Goal: Task Accomplishment & Management: Use online tool/utility

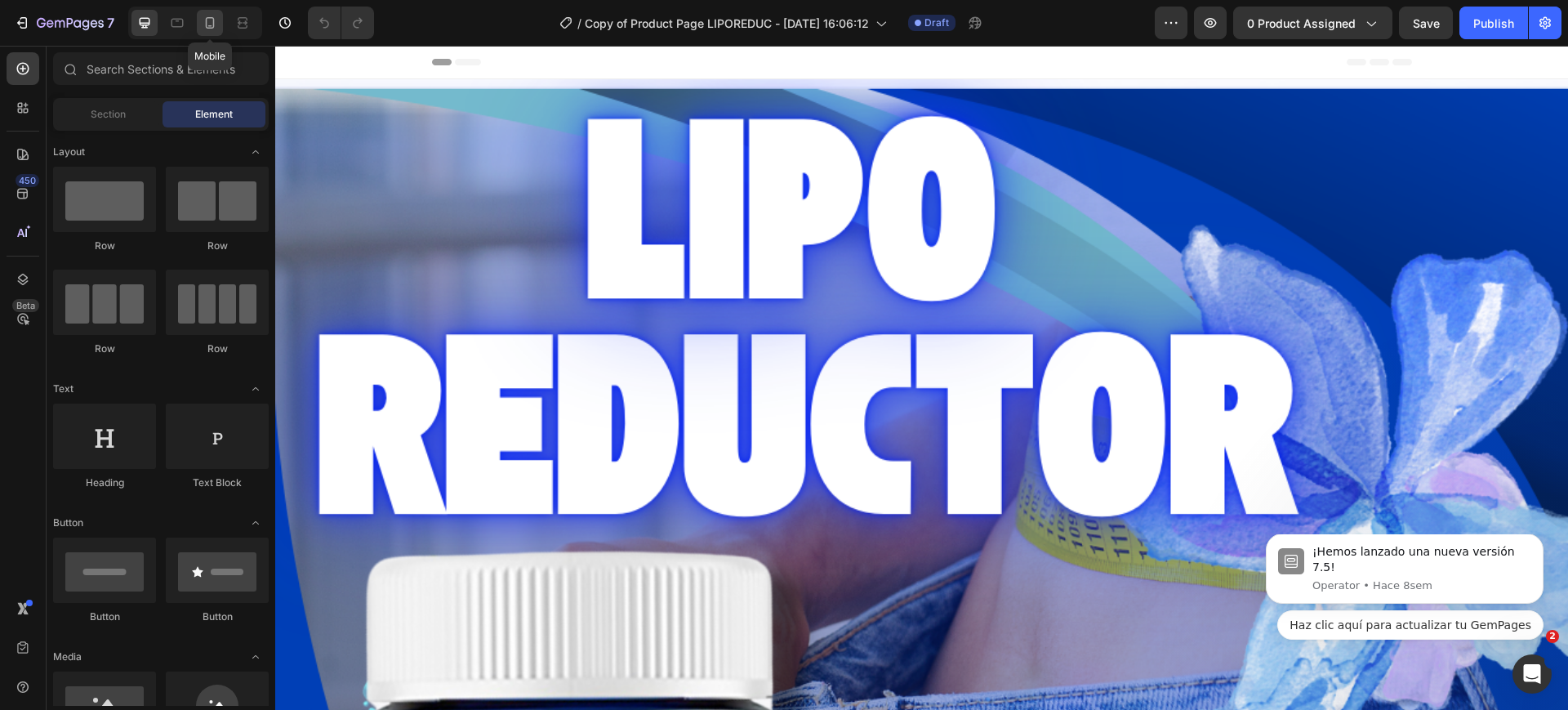
click at [207, 15] on icon at bounding box center [210, 23] width 17 height 17
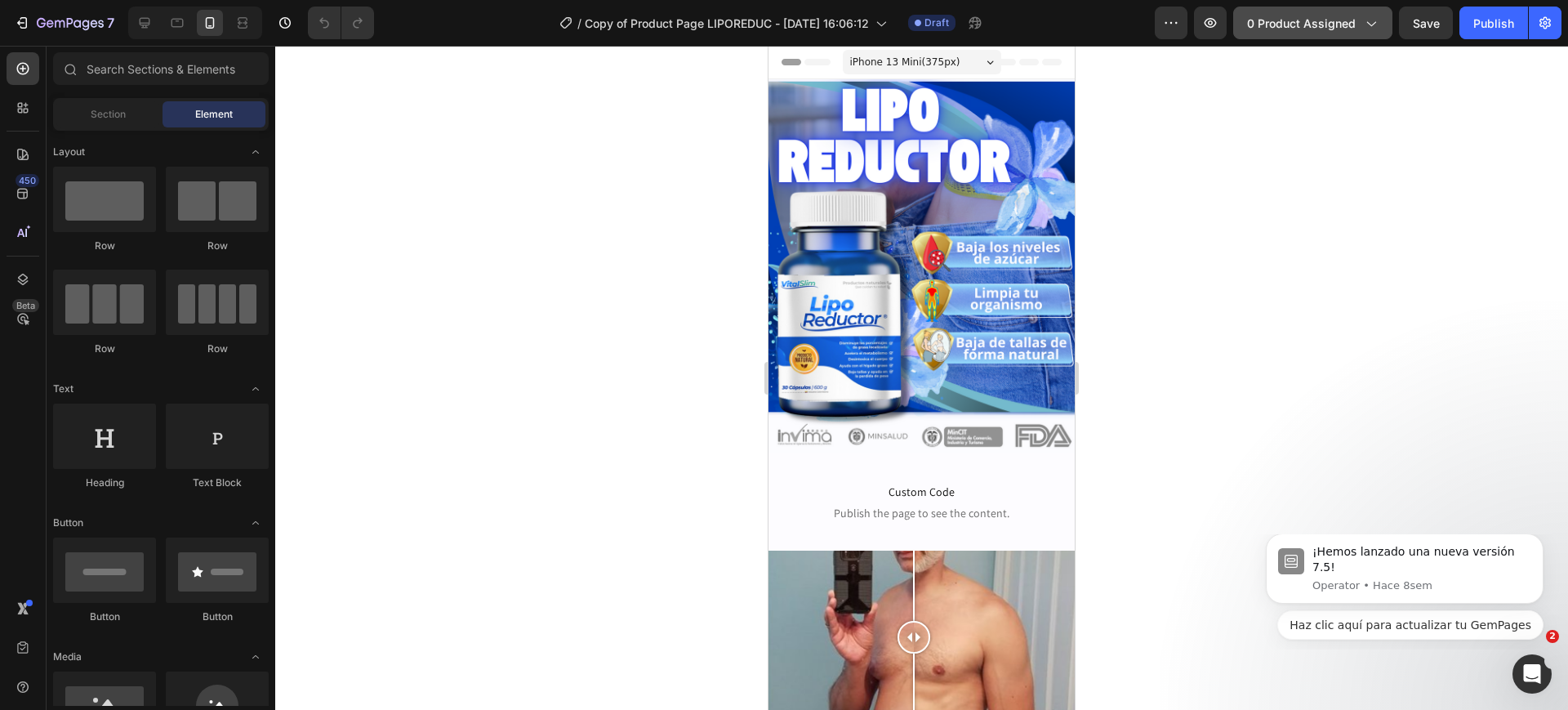
click at [1308, 24] on span "0 product assigned" at bounding box center [1301, 23] width 109 height 18
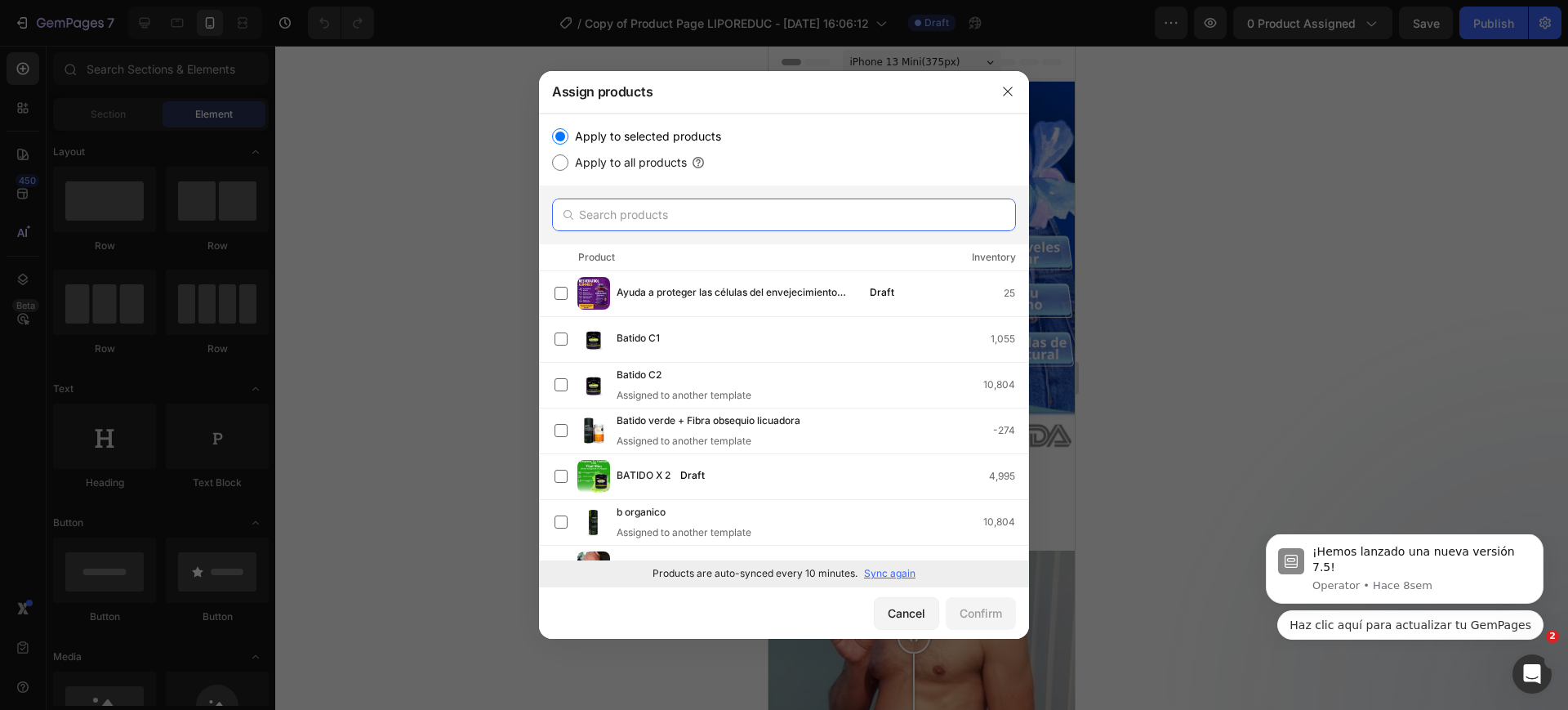
click at [688, 226] on input "text" at bounding box center [784, 214] width 464 height 33
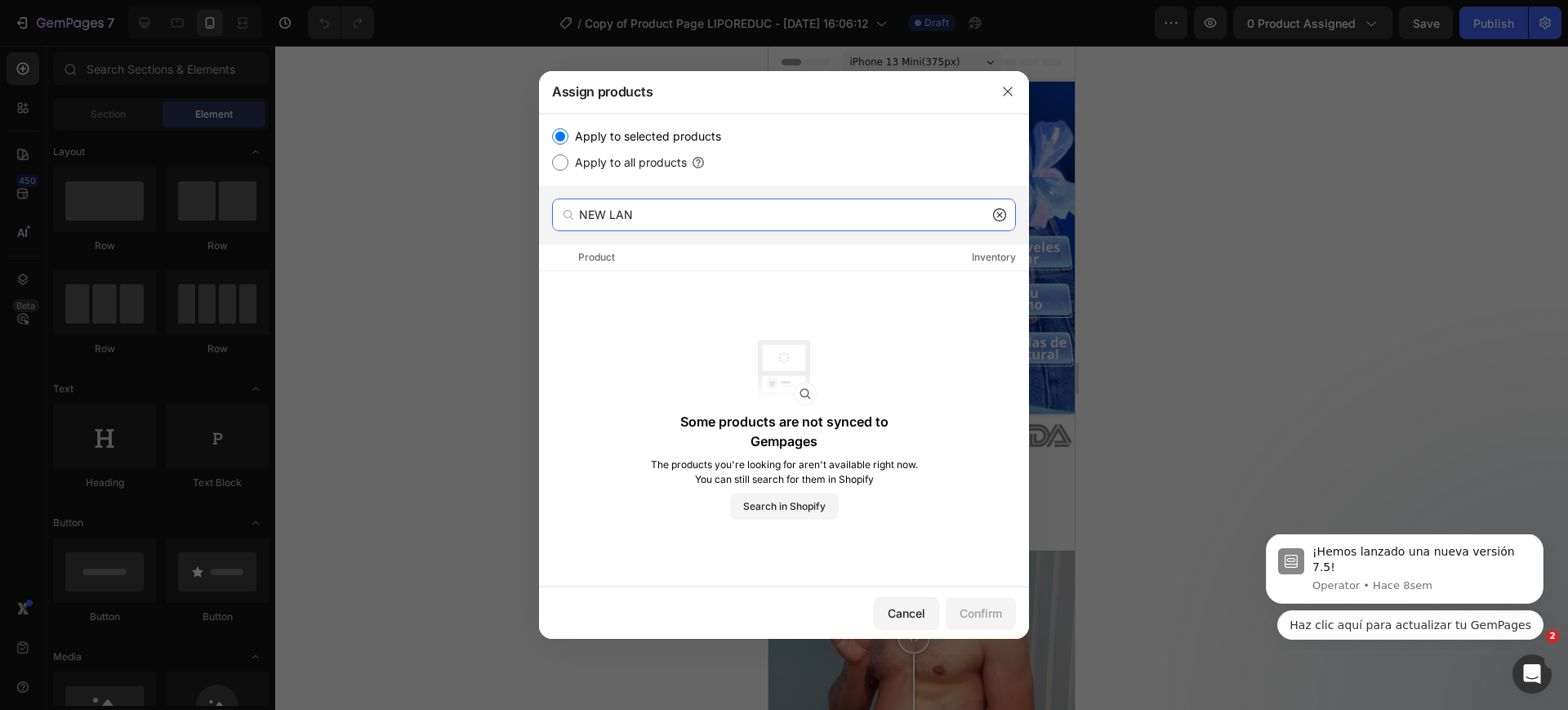
type input "NEW LAN"
click at [997, 215] on icon at bounding box center [999, 215] width 13 height 13
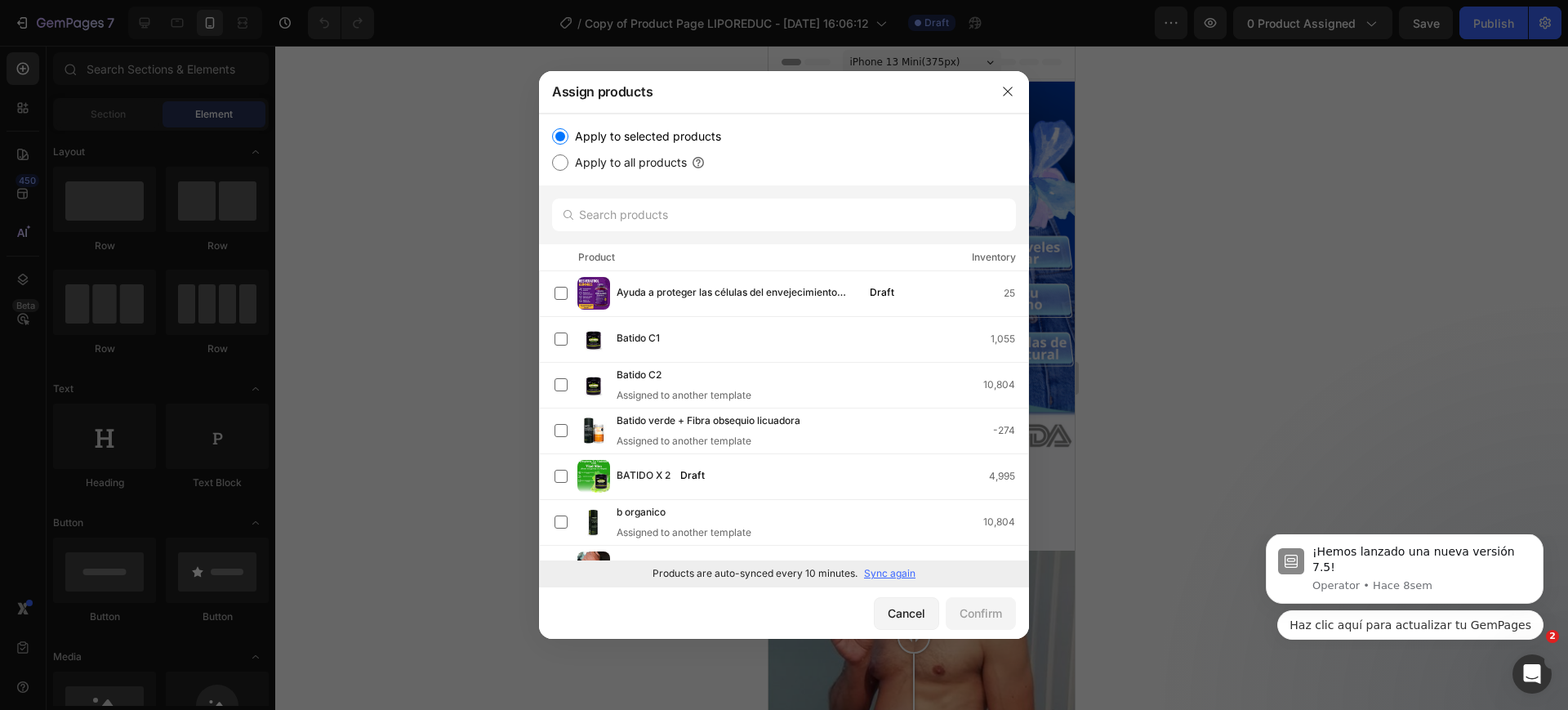
click at [886, 564] on div "Products are auto-synced every 10 minutes. Sync again" at bounding box center [784, 573] width 490 height 26
click at [888, 567] on p "Sync again" at bounding box center [890, 574] width 52 height 15
click at [888, 567] on p "Syncing" at bounding box center [896, 574] width 38 height 15
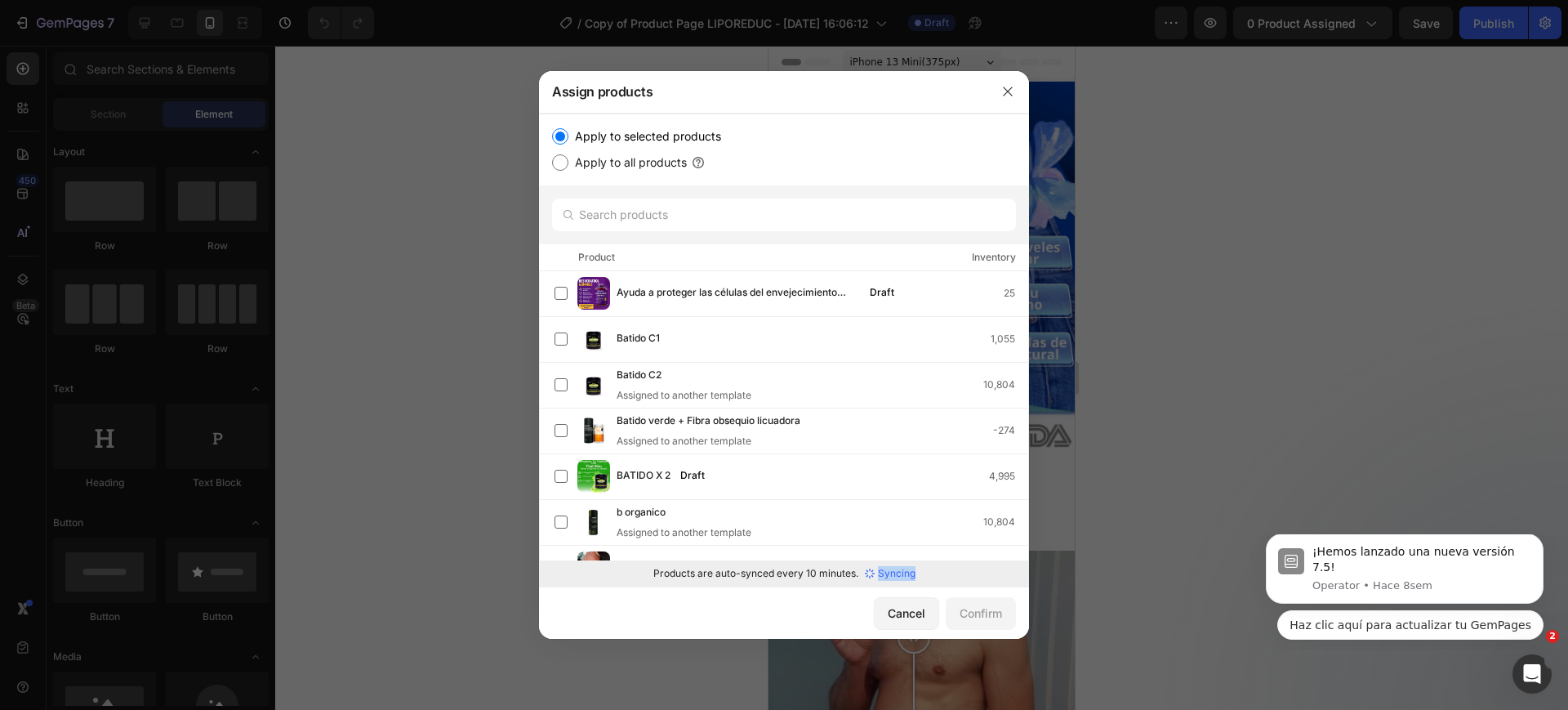
click at [888, 567] on p "Syncing" at bounding box center [896, 574] width 38 height 15
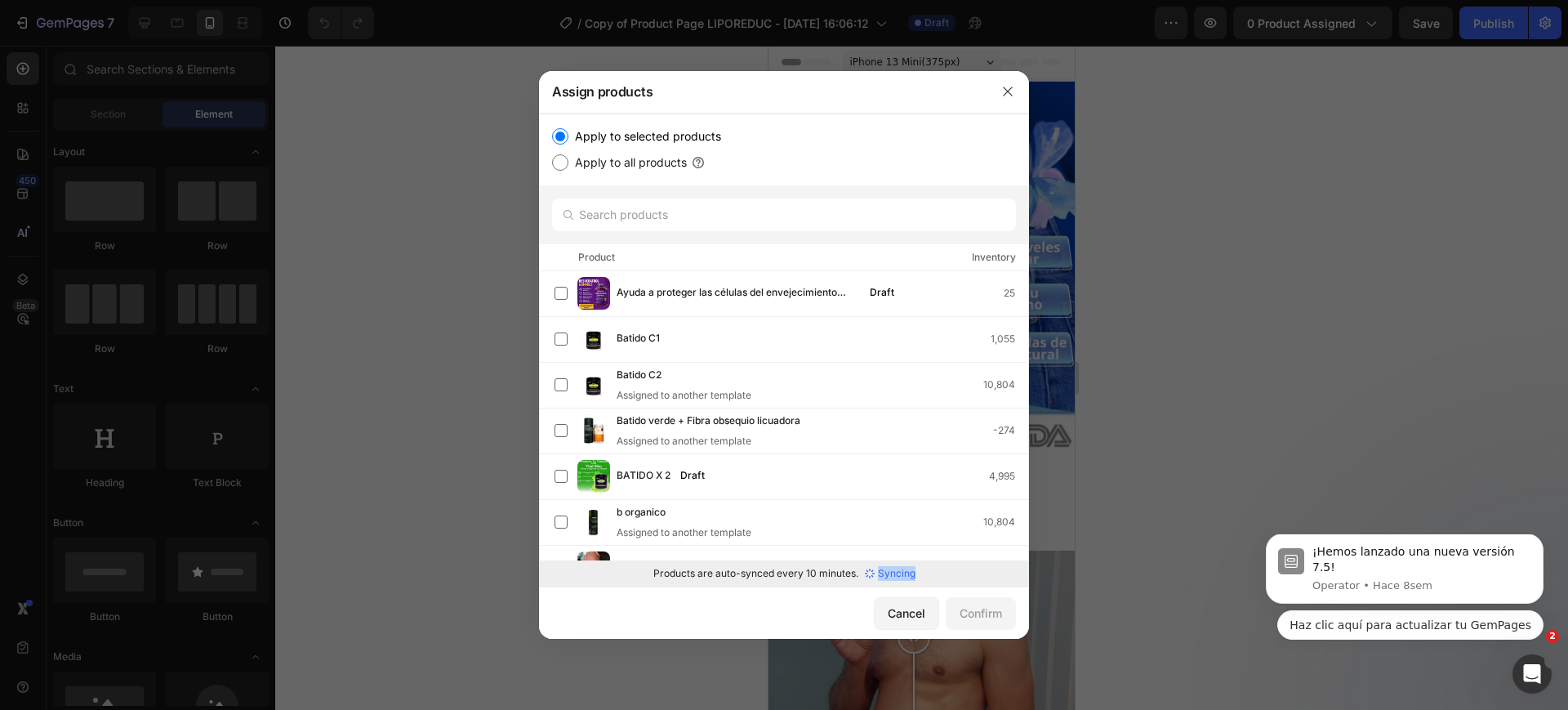
click at [947, 571] on div "Products are auto-synced every 10 minutes. Syncing" at bounding box center [784, 573] width 490 height 26
click at [889, 574] on p "Sync again" at bounding box center [890, 574] width 52 height 15
click at [655, 217] on input "text" at bounding box center [784, 214] width 464 height 33
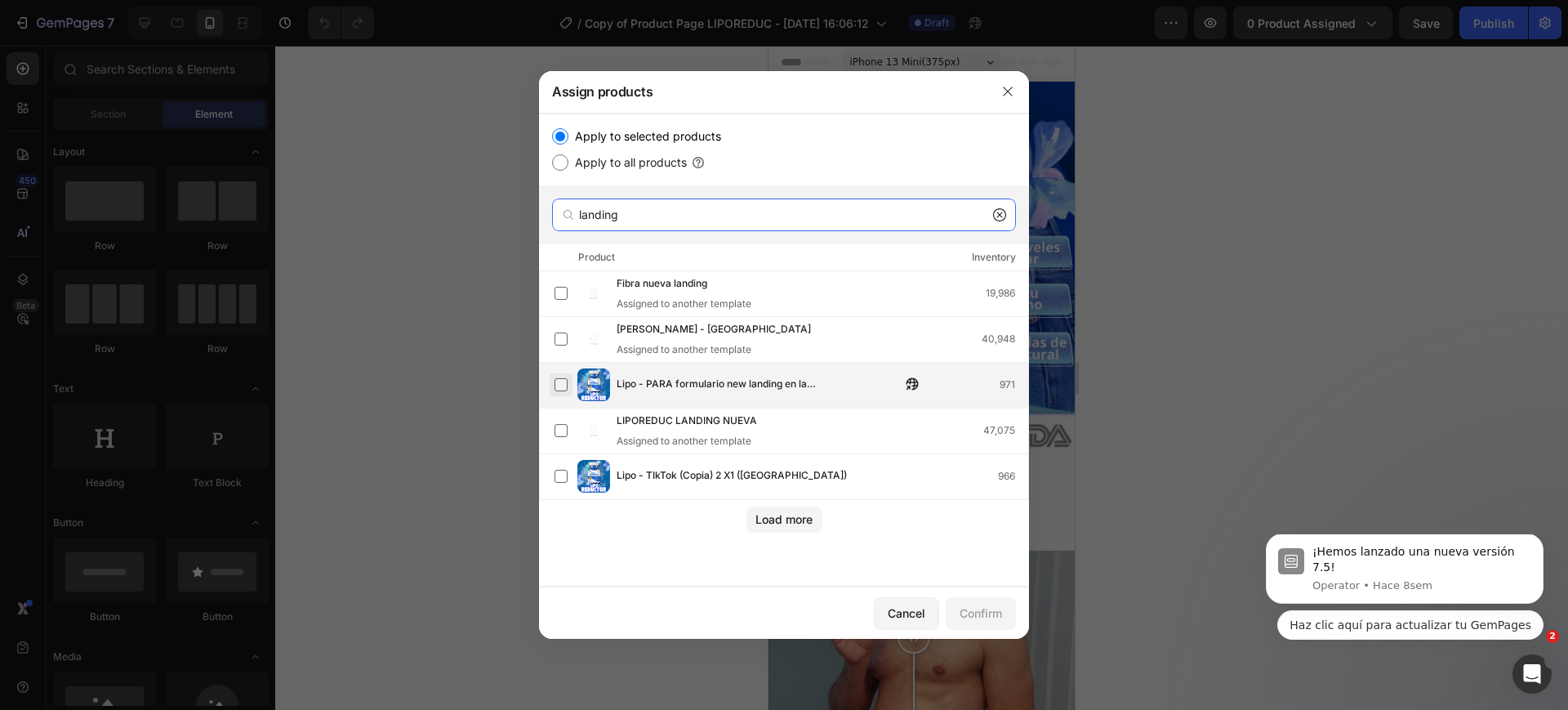
type input "landing"
click at [559, 383] on label at bounding box center [561, 385] width 13 height 13
click at [988, 608] on div "Confirm" at bounding box center [980, 613] width 43 height 18
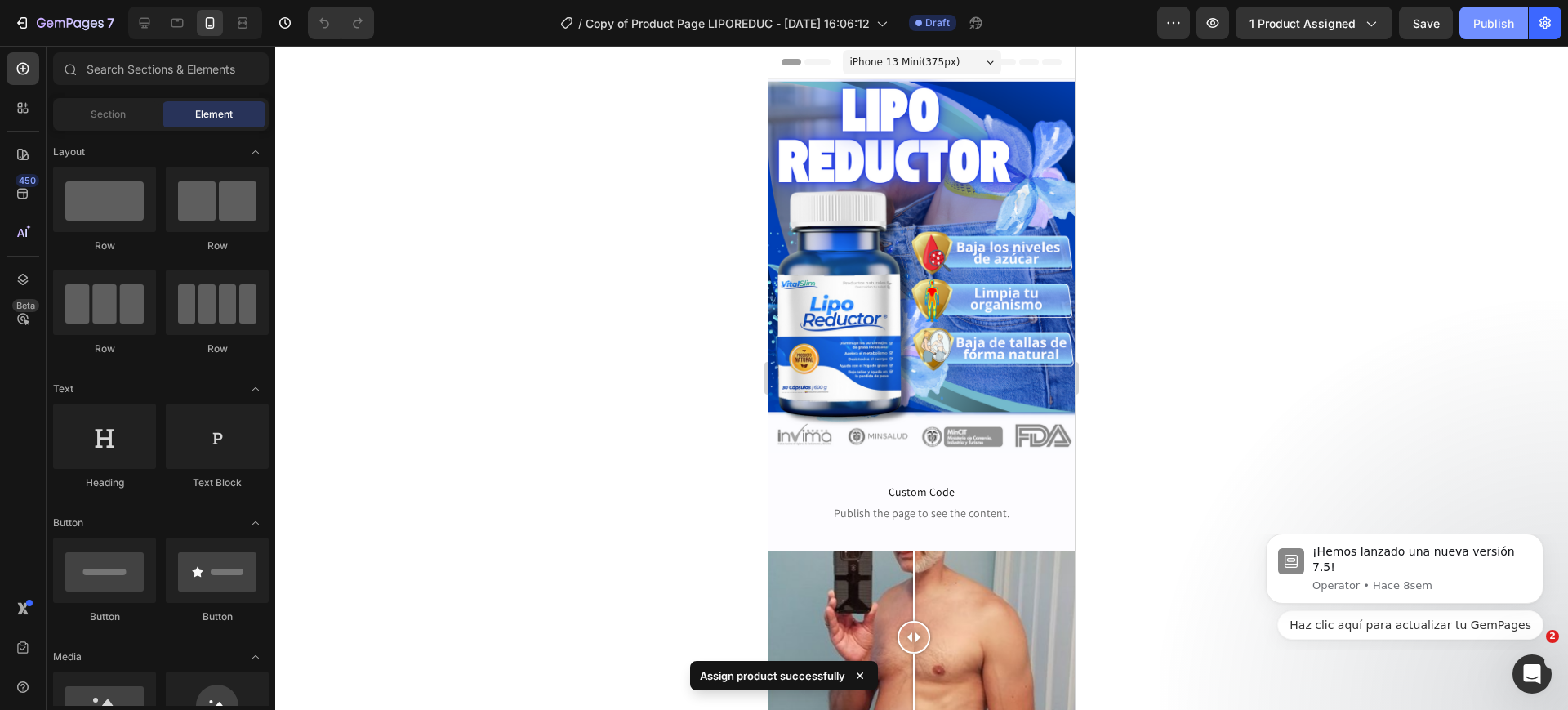
click at [1494, 23] on div "Publish" at bounding box center [1493, 23] width 41 height 18
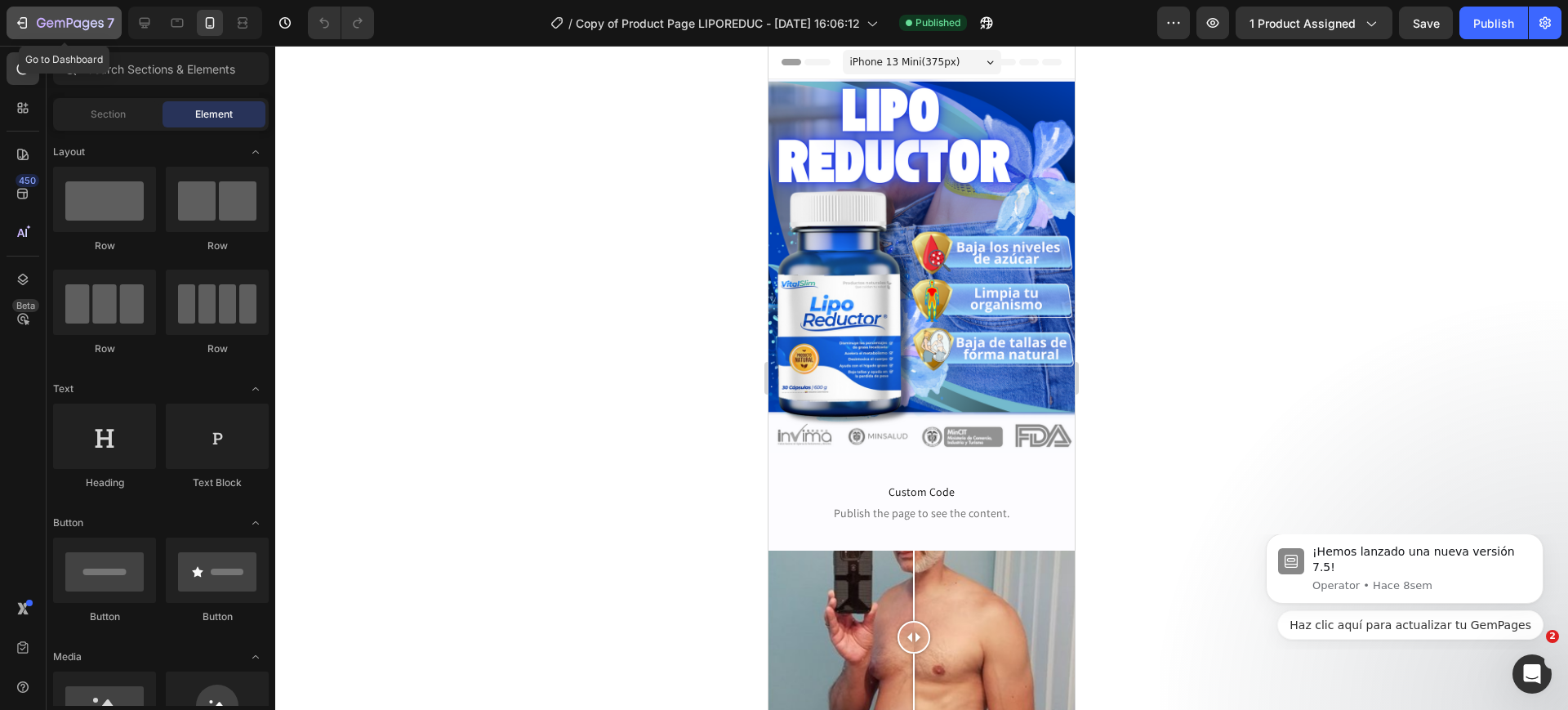
click at [32, 16] on div "7" at bounding box center [64, 23] width 100 height 19
